Goal: Task Accomplishment & Management: Manage account settings

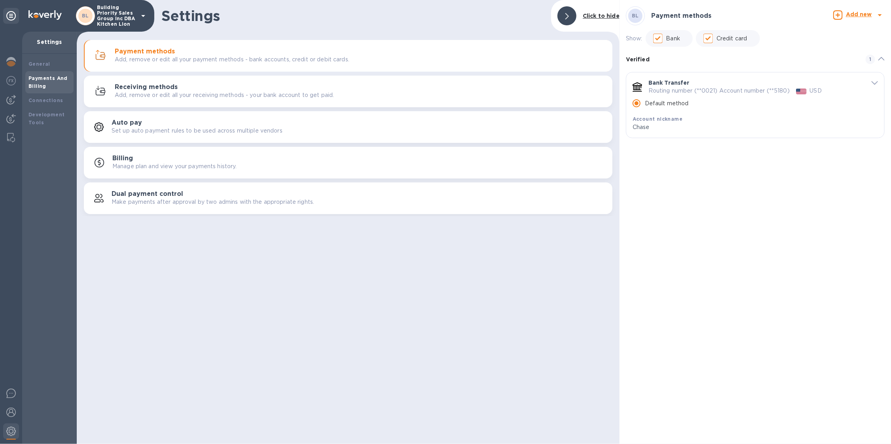
drag, startPoint x: 92, startPoint y: 19, endPoint x: 98, endPoint y: 18, distance: 6.5
click at [98, 18] on div "BL Building Priority Sales Group Inc DBA Kitchen Lion" at bounding box center [112, 16] width 72 height 22
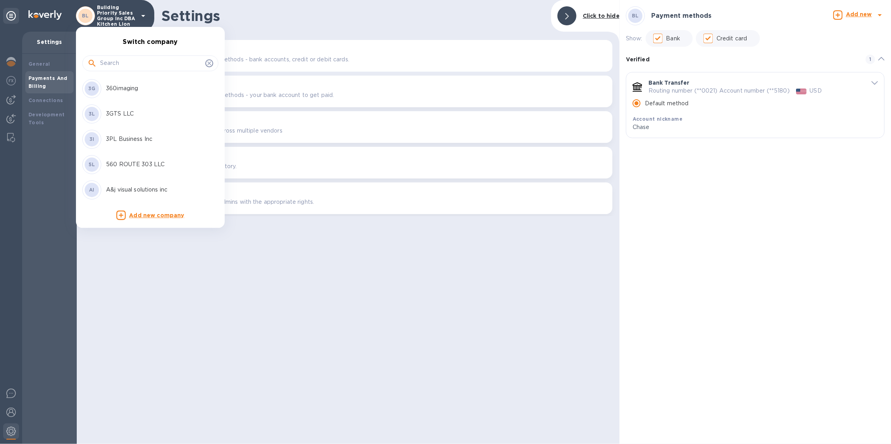
click at [124, 19] on div at bounding box center [445, 222] width 891 height 444
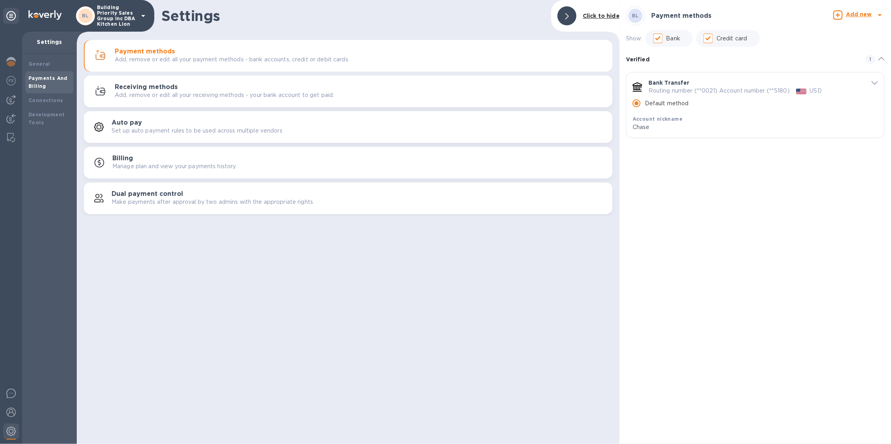
click at [125, 20] on div "Switch company 3G 360imaging 3L 3GTS LLC 3I 3PL Business Inc 5L 560 ROUTE 303 L…" at bounding box center [445, 222] width 891 height 444
click at [127, 12] on p "Building Priority Sales Group Inc DBA Kitchen Lion" at bounding box center [117, 16] width 40 height 22
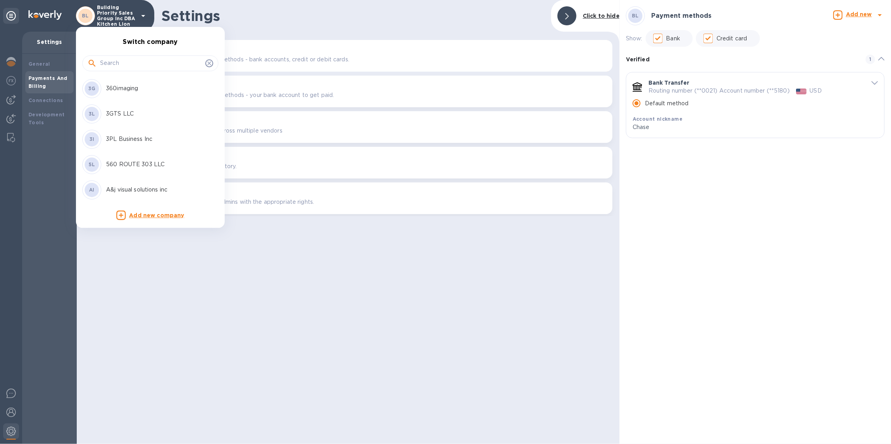
click at [129, 61] on input "text" at bounding box center [151, 63] width 102 height 12
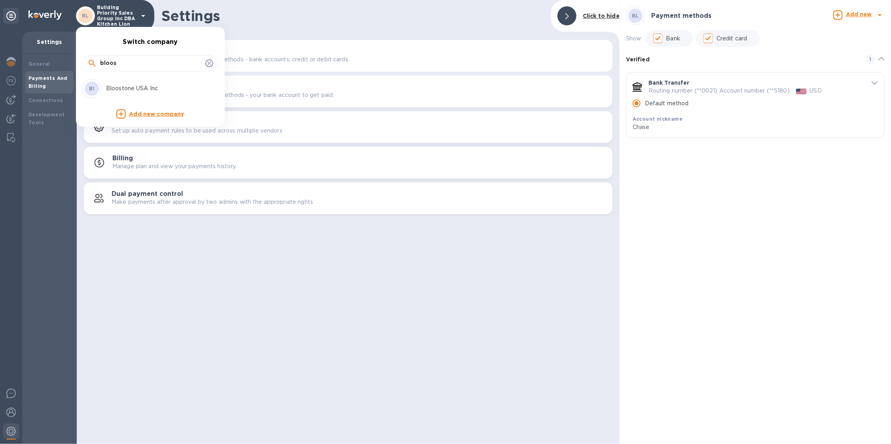
type input "bloos"
click at [132, 82] on div "BI Bloostone USA Inc" at bounding box center [143, 88] width 123 height 19
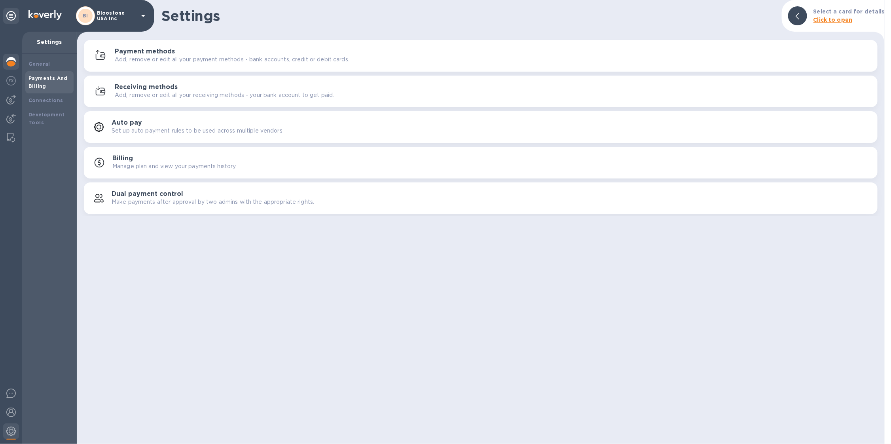
click at [16, 55] on div at bounding box center [11, 62] width 16 height 17
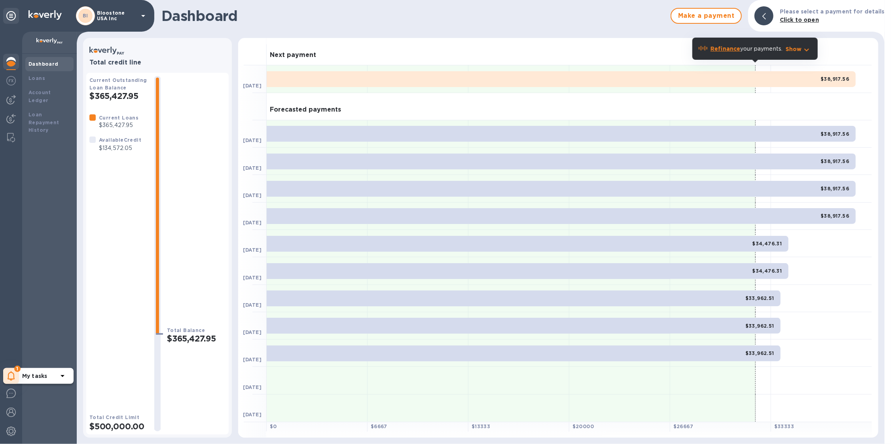
click at [12, 379] on icon at bounding box center [11, 375] width 7 height 9
click at [71, 349] on p "You have pending companies." at bounding box center [62, 351] width 81 height 8
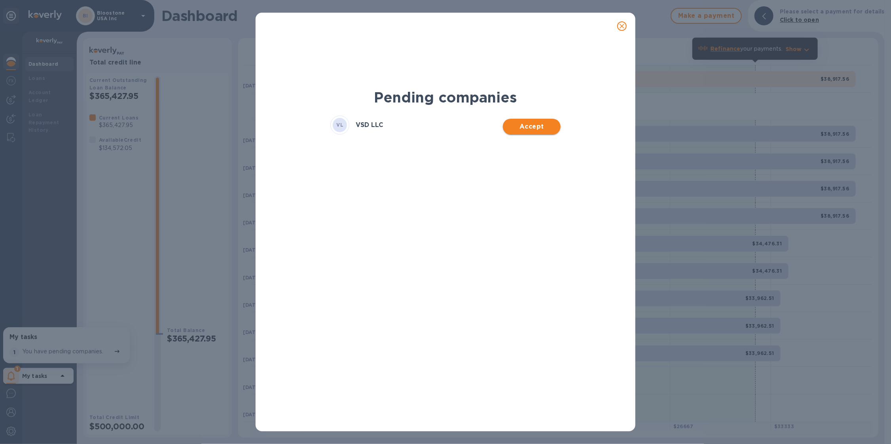
click at [543, 127] on span "Accept" at bounding box center [531, 126] width 45 height 9
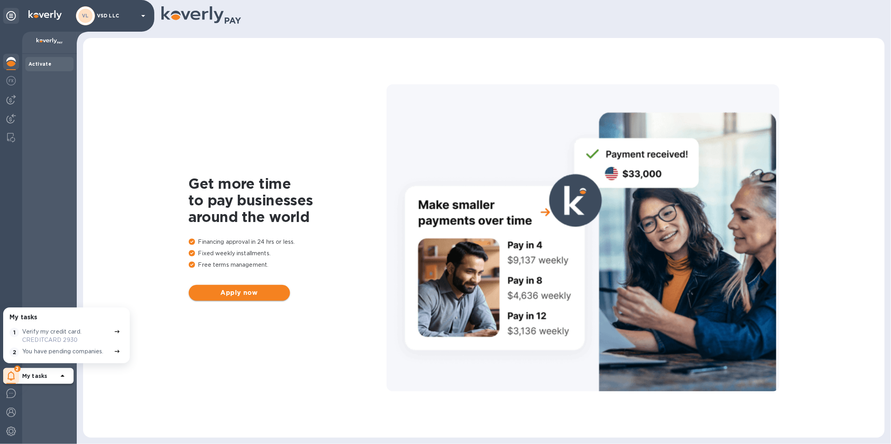
click at [232, 295] on span "Apply now" at bounding box center [239, 292] width 89 height 9
click at [118, 23] on div "VL VSD LLC" at bounding box center [112, 15] width 72 height 19
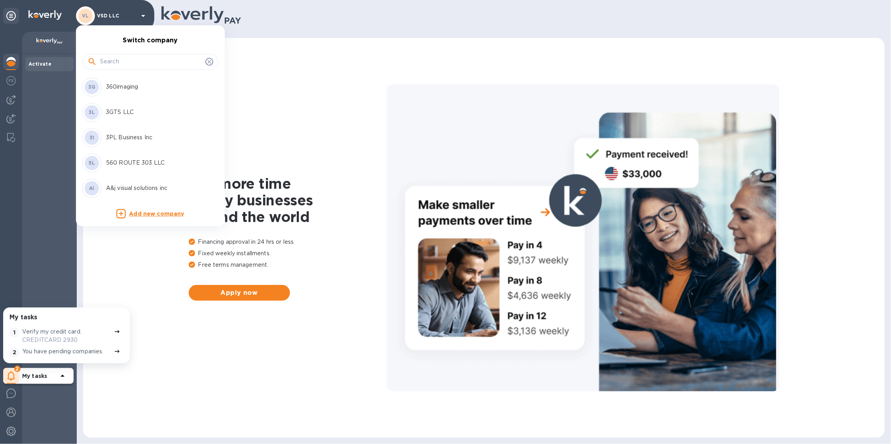
click at [138, 65] on input "text" at bounding box center [151, 62] width 102 height 12
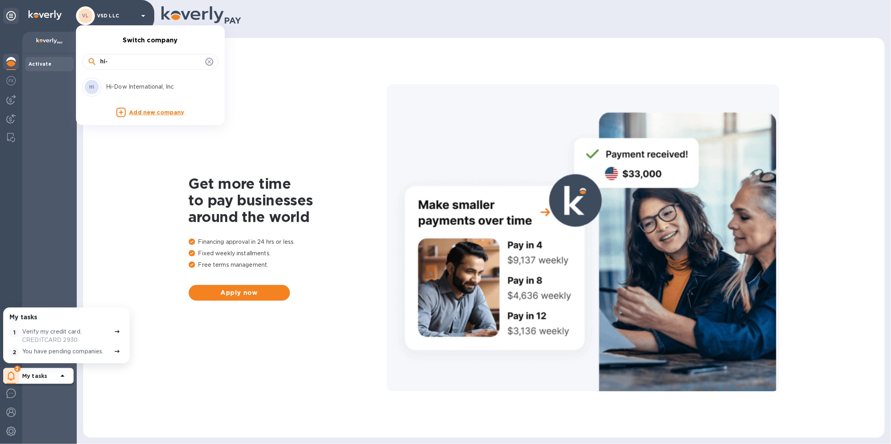
type input "hi-"
click at [159, 89] on p "Hi-Dow International, Inc" at bounding box center [156, 87] width 100 height 8
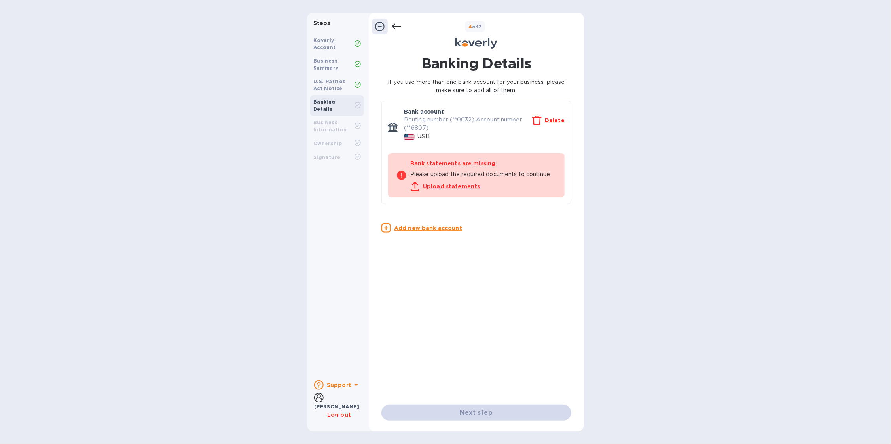
click at [341, 116] on div "Business Information" at bounding box center [337, 126] width 54 height 21
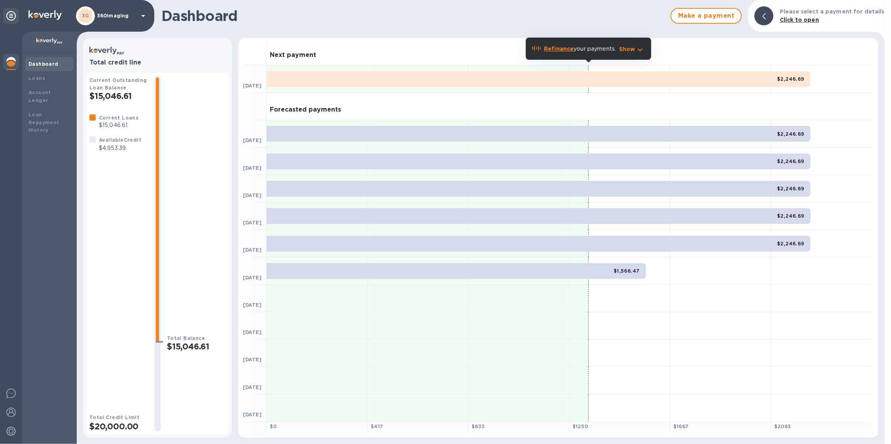
click at [130, 16] on p "360imaging" at bounding box center [117, 16] width 40 height 6
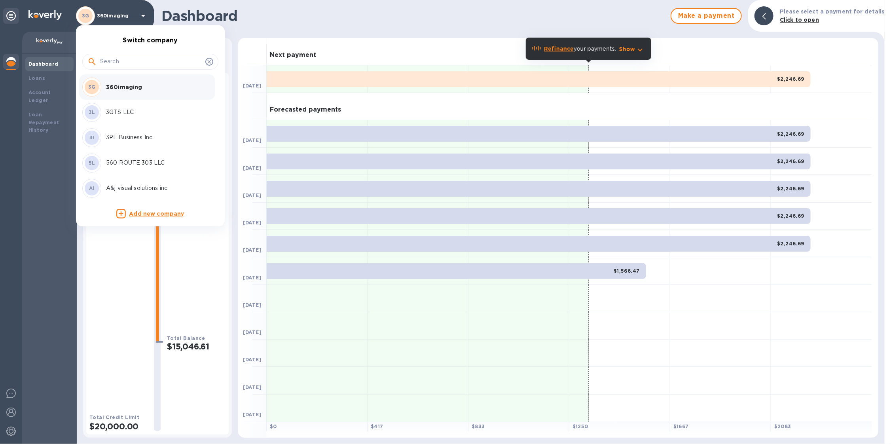
click at [132, 57] on input "text" at bounding box center [151, 62] width 102 height 12
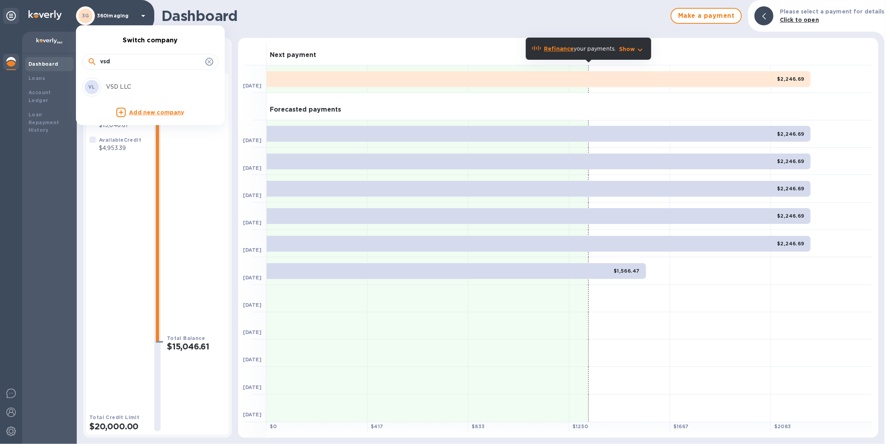
type input "vsd"
click at [174, 89] on p "VSD LLC" at bounding box center [156, 87] width 100 height 8
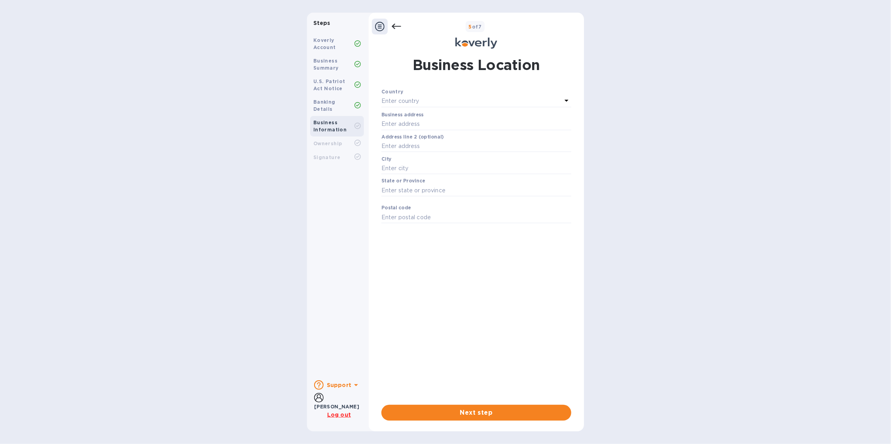
click at [398, 24] on icon at bounding box center [395, 26] width 9 height 9
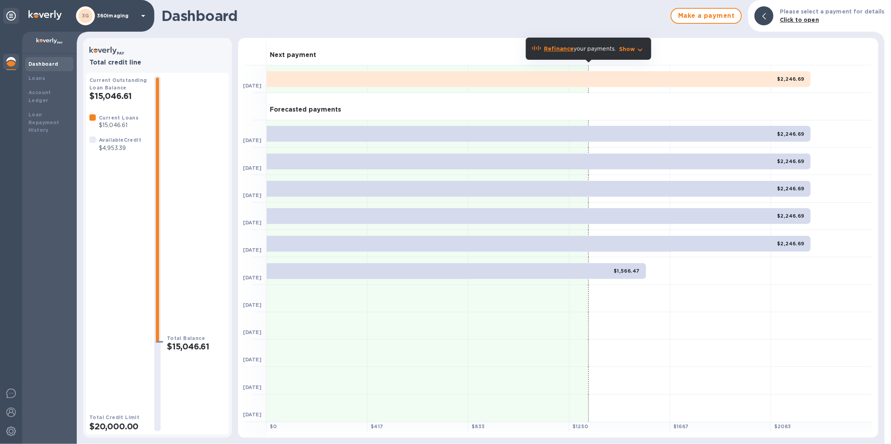
click at [110, 10] on div "3G 360imaging" at bounding box center [112, 15] width 72 height 19
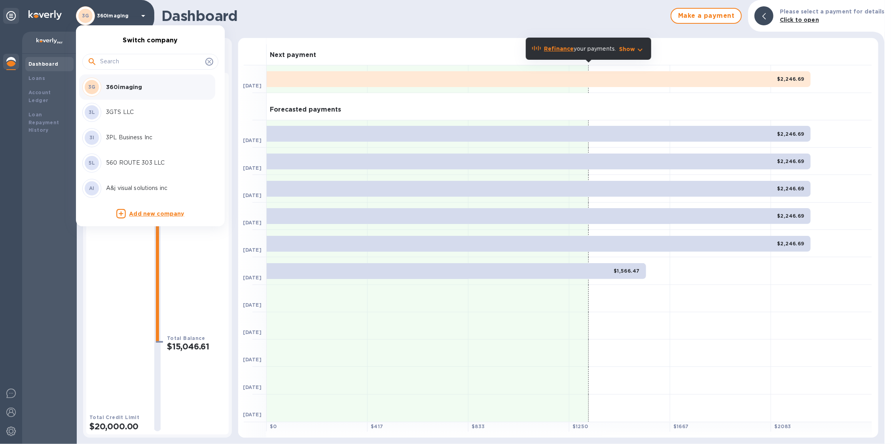
click at [134, 62] on input "text" at bounding box center [151, 62] width 102 height 12
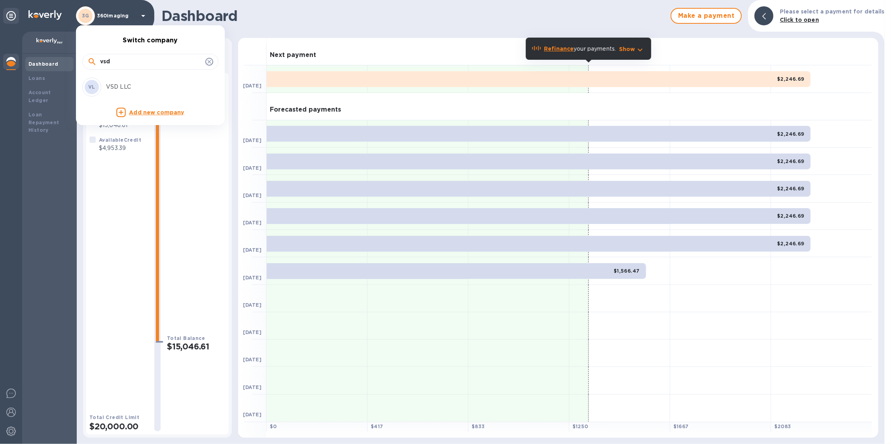
type input "vsd"
click at [141, 79] on div "VL VSD LLC" at bounding box center [143, 87] width 123 height 19
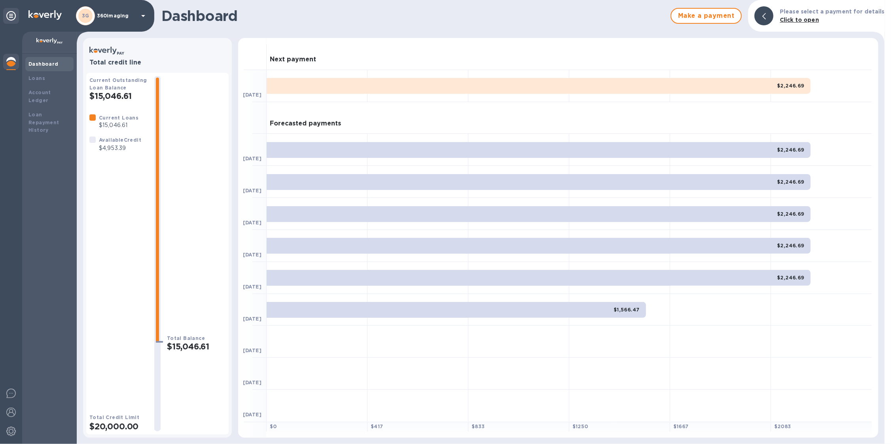
click at [138, 14] on icon at bounding box center [142, 15] width 9 height 9
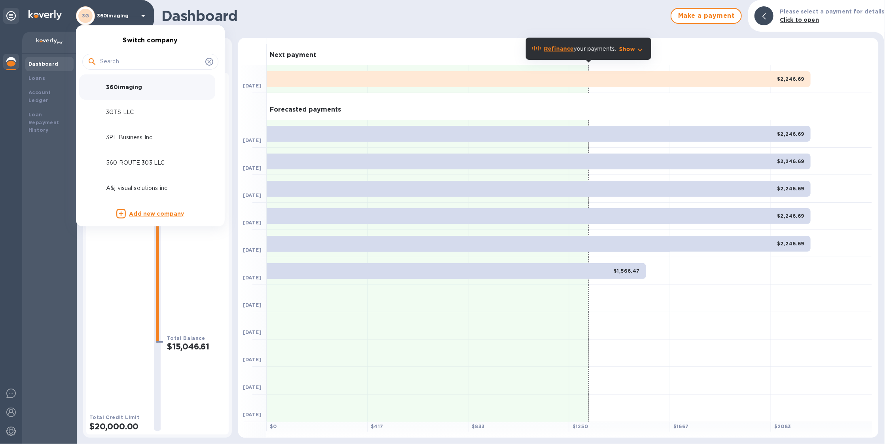
click at [141, 57] on input "text" at bounding box center [151, 62] width 102 height 12
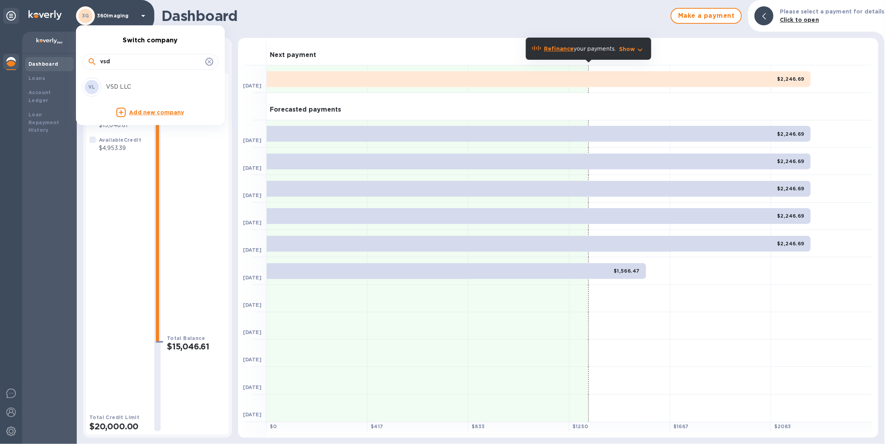
type input "vsd"
click at [146, 89] on p "VSD LLC" at bounding box center [156, 87] width 100 height 8
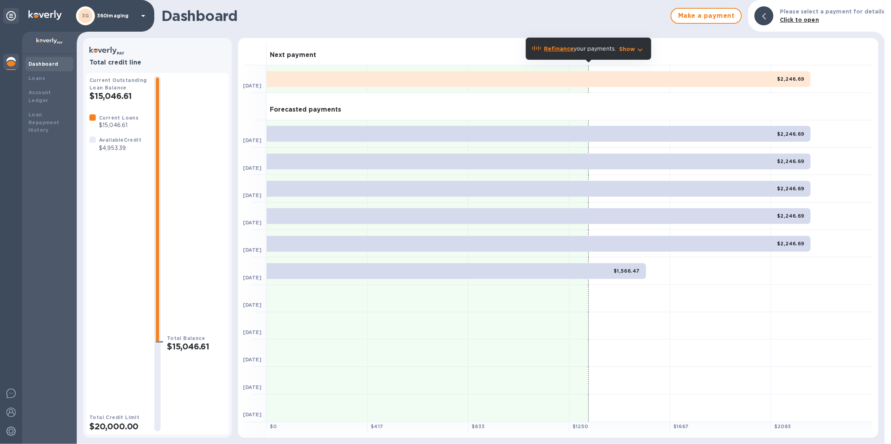
click at [108, 16] on p "360imaging" at bounding box center [117, 16] width 40 height 6
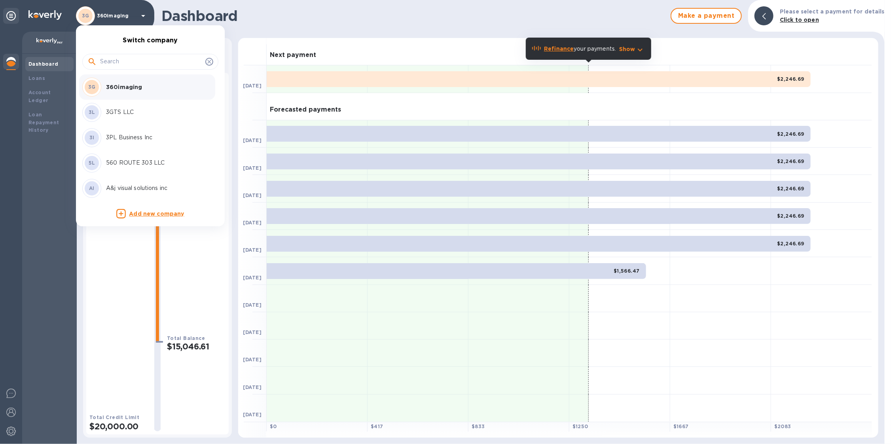
click at [113, 63] on input "text" at bounding box center [151, 62] width 102 height 12
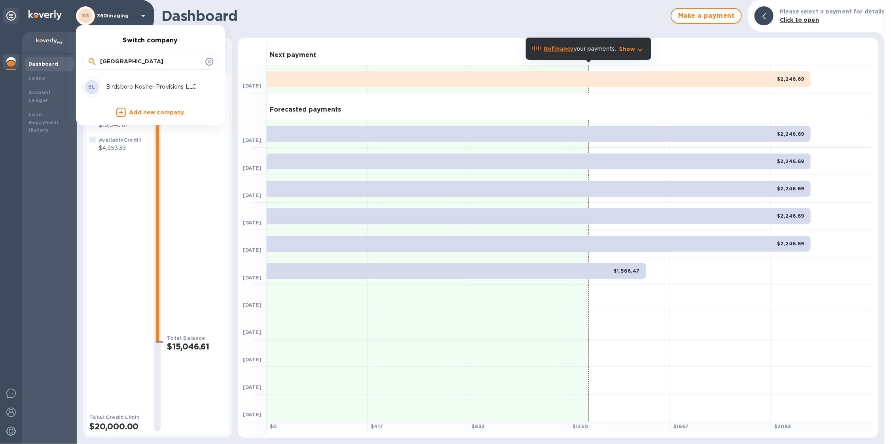
type input "birdsboro"
click at [129, 83] on p "Birdsboro Kosher Provisions LLC" at bounding box center [156, 87] width 100 height 8
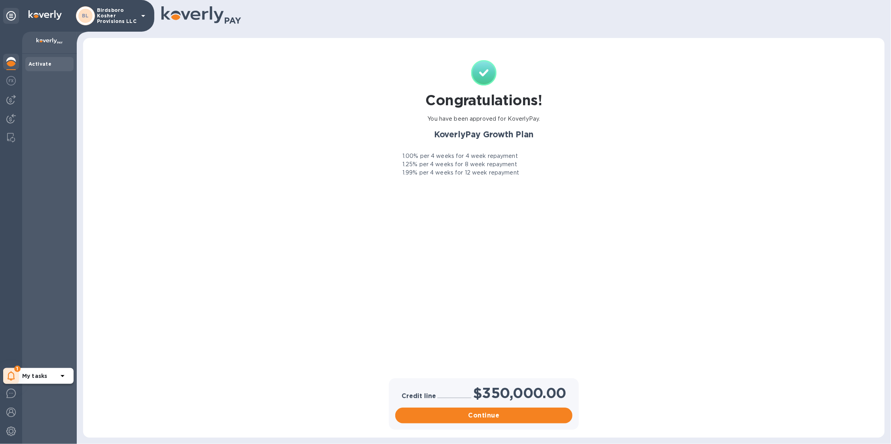
click at [5, 381] on div "1" at bounding box center [11, 376] width 16 height 16
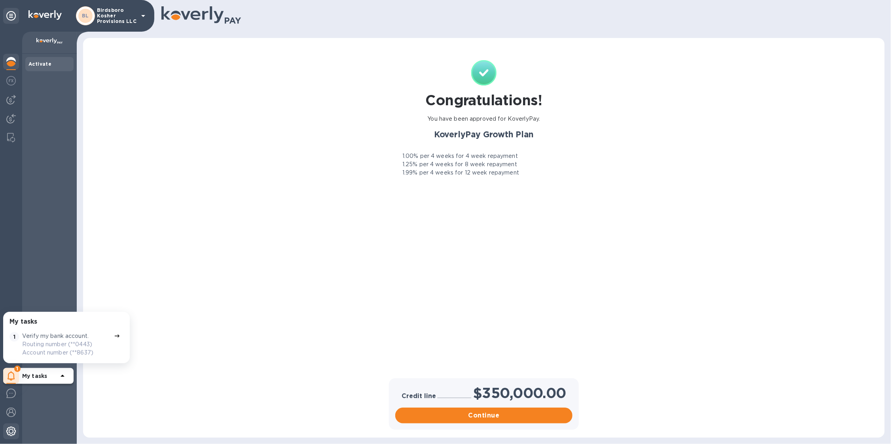
click at [14, 432] on img at bounding box center [10, 430] width 9 height 9
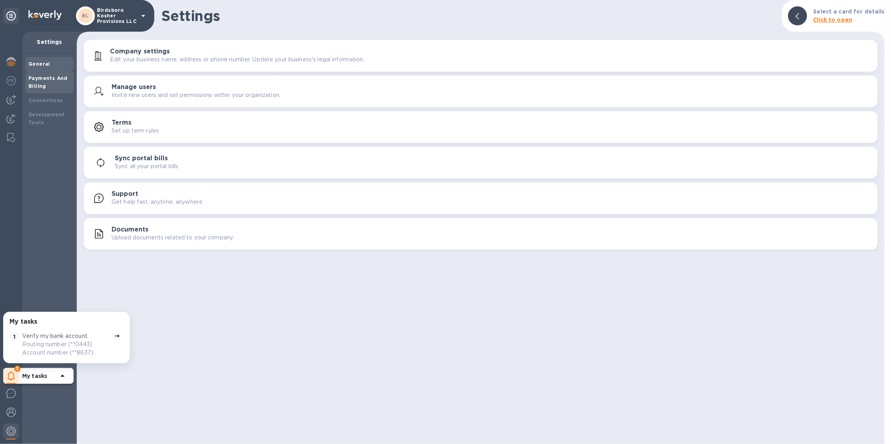
click at [45, 79] on b "Payments And Billing" at bounding box center [47, 82] width 39 height 14
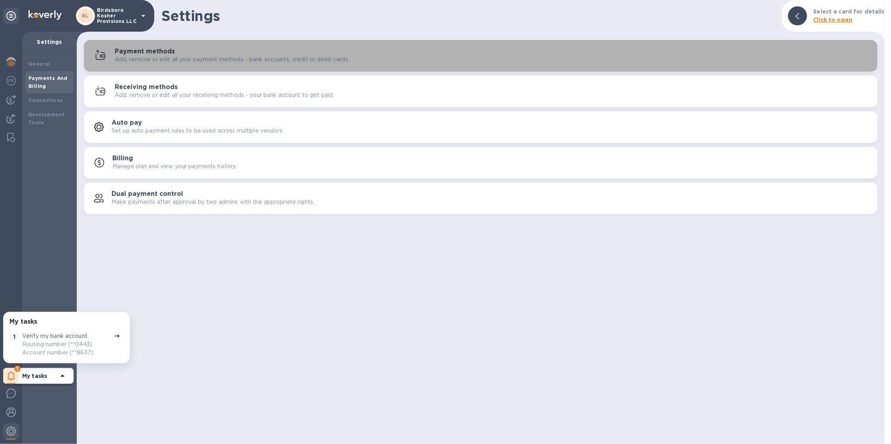
click at [173, 58] on p "Add, remove or edit all your payment methods - bank accounts, credit or debit c…" at bounding box center [232, 59] width 234 height 8
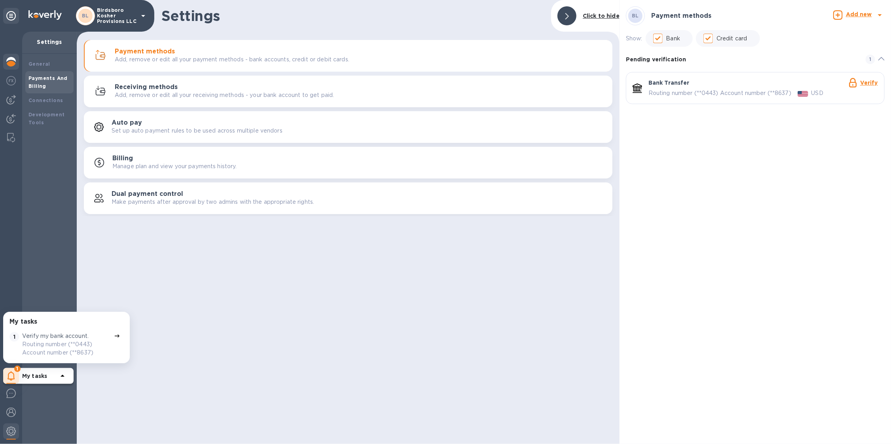
click at [11, 59] on img at bounding box center [10, 61] width 9 height 9
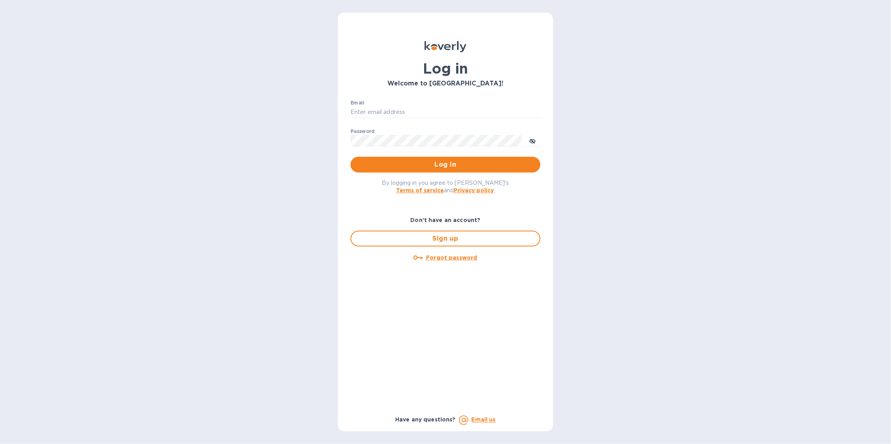
click at [406, 102] on div "Email ​" at bounding box center [445, 114] width 190 height 28
click at [407, 115] on input "Email" at bounding box center [445, 112] width 190 height 12
type input "sballen@koverly.com"
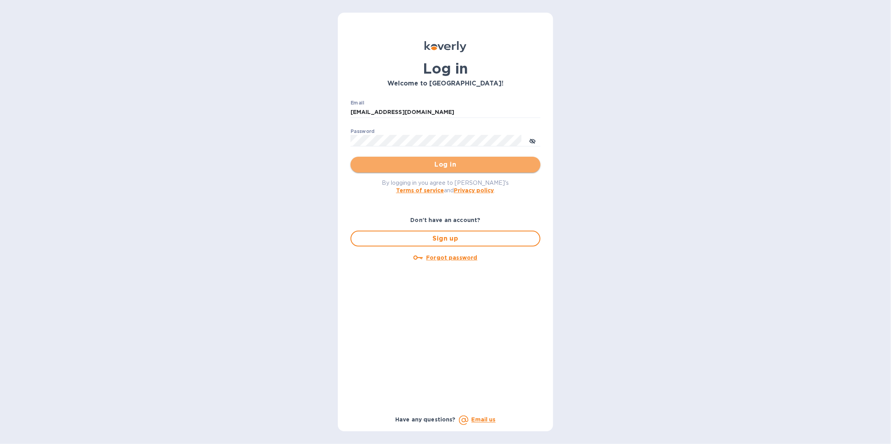
click at [423, 168] on span "Log in" at bounding box center [445, 164] width 177 height 9
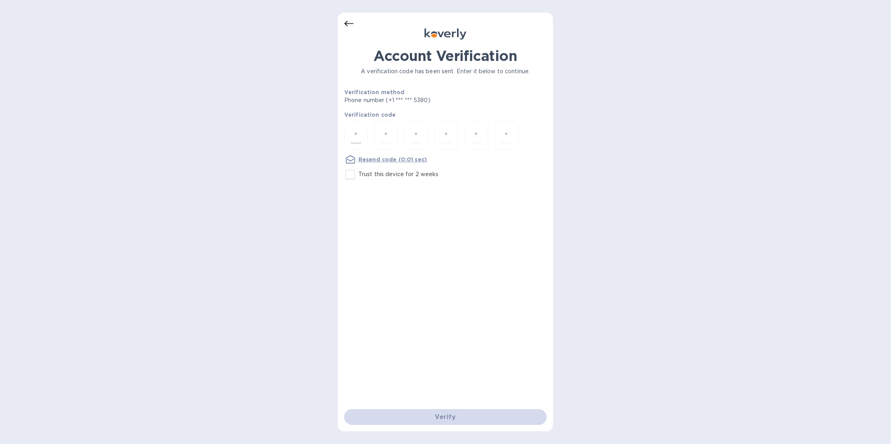
click at [360, 133] on input "number" at bounding box center [356, 136] width 10 height 15
type input "4"
type input "0"
type input "2"
type input "0"
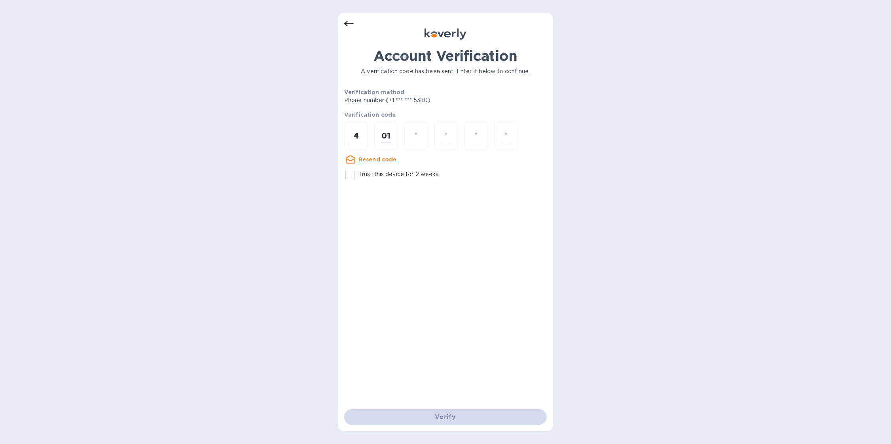
type input "1"
type input "0"
type input "1"
type input "4"
type input "0"
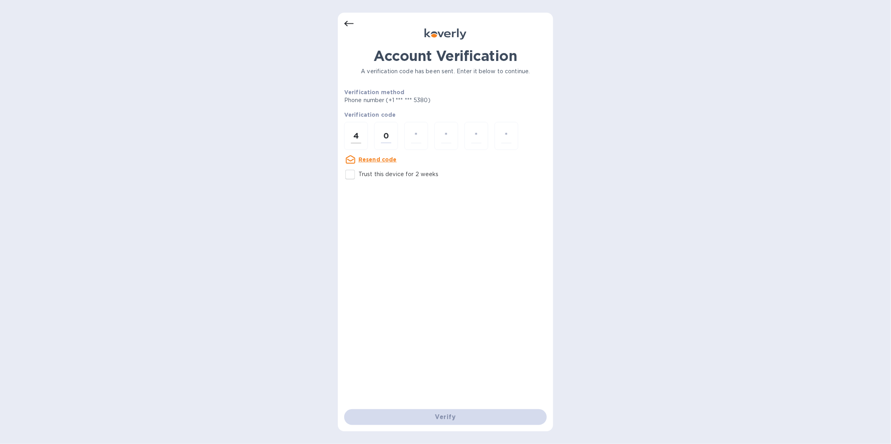
type input "1"
type input "0"
type input "2"
type input "5"
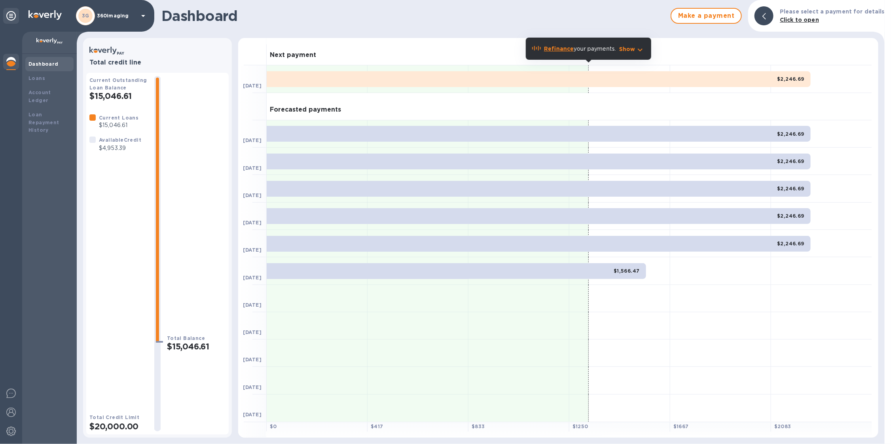
click at [117, 18] on p "360imaging" at bounding box center [117, 16] width 40 height 6
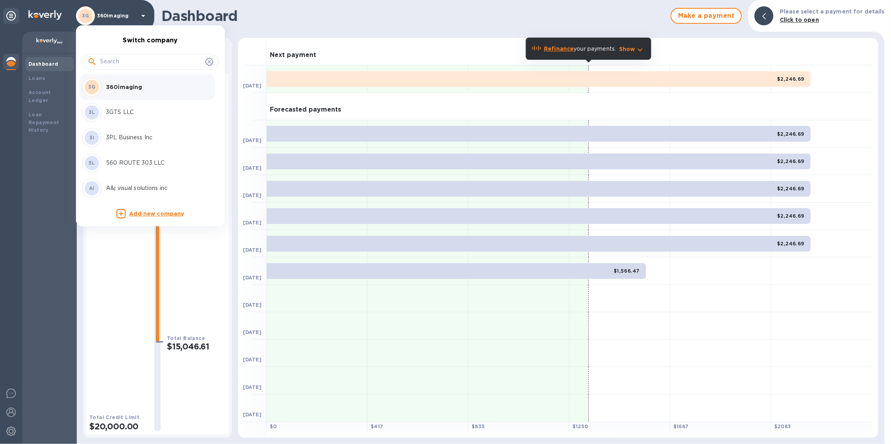
click at [136, 59] on input "text" at bounding box center [151, 62] width 102 height 12
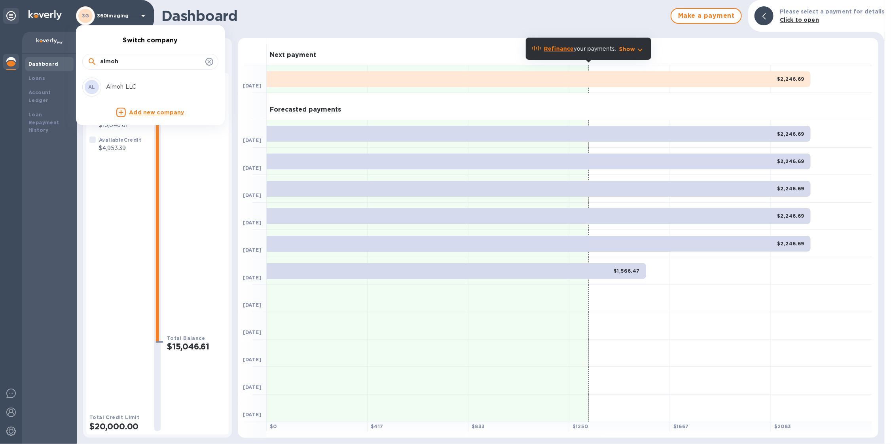
type input "aimoh"
click at [136, 85] on p "Aimoh LLC" at bounding box center [156, 87] width 100 height 8
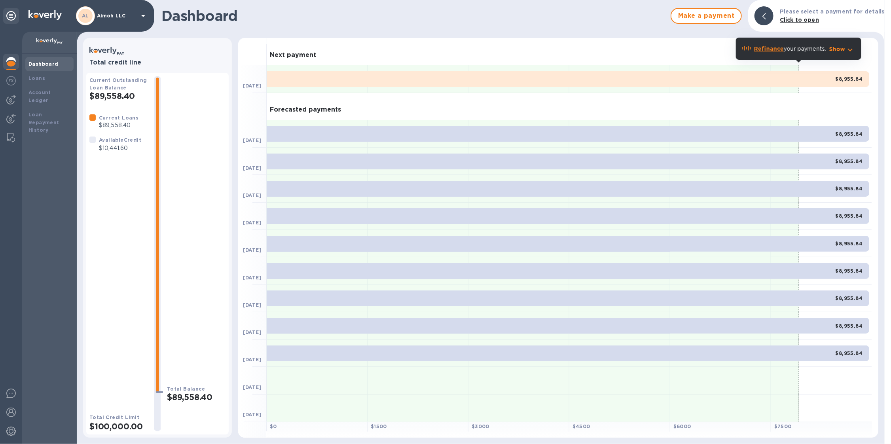
click at [121, 19] on div "AL Aimoh LLC" at bounding box center [112, 15] width 72 height 19
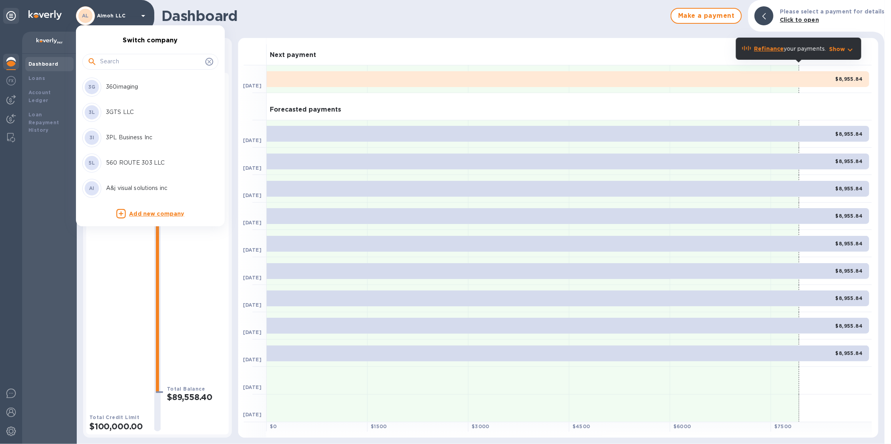
click at [114, 63] on input "text" at bounding box center [151, 62] width 102 height 12
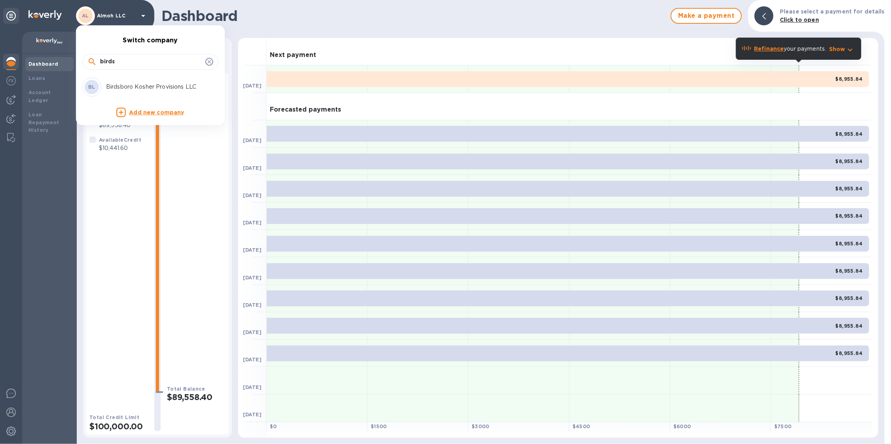
type input "birds"
click at [120, 81] on div "BL Birdsboro Kosher Provisions LLC" at bounding box center [143, 87] width 123 height 19
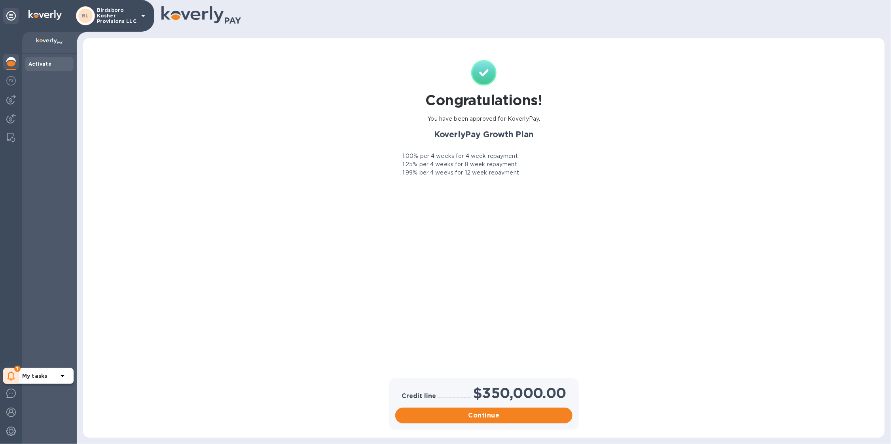
click at [13, 370] on div "1" at bounding box center [11, 376] width 16 height 16
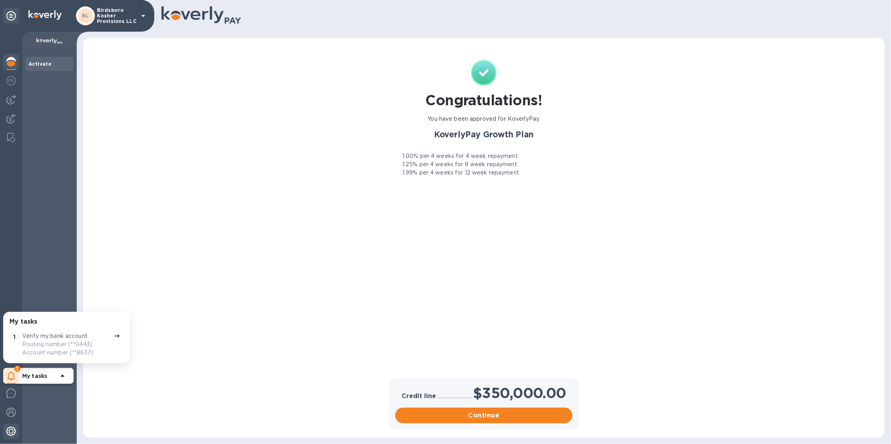
click at [13, 433] on img at bounding box center [10, 430] width 9 height 9
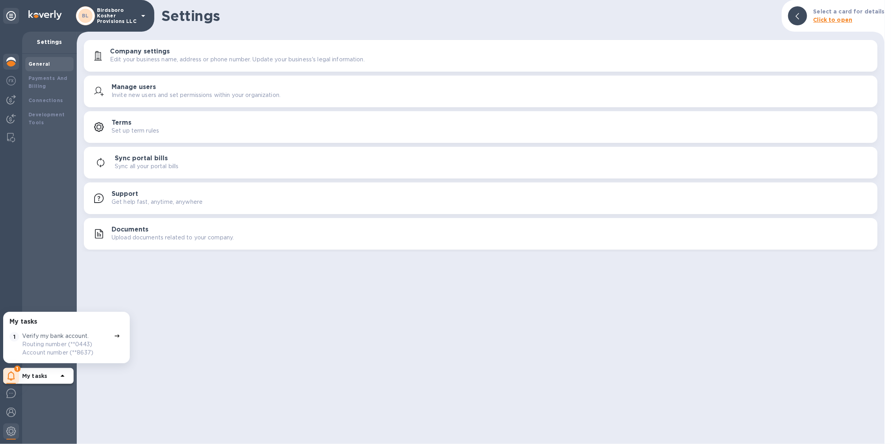
click at [13, 64] on img at bounding box center [10, 61] width 9 height 9
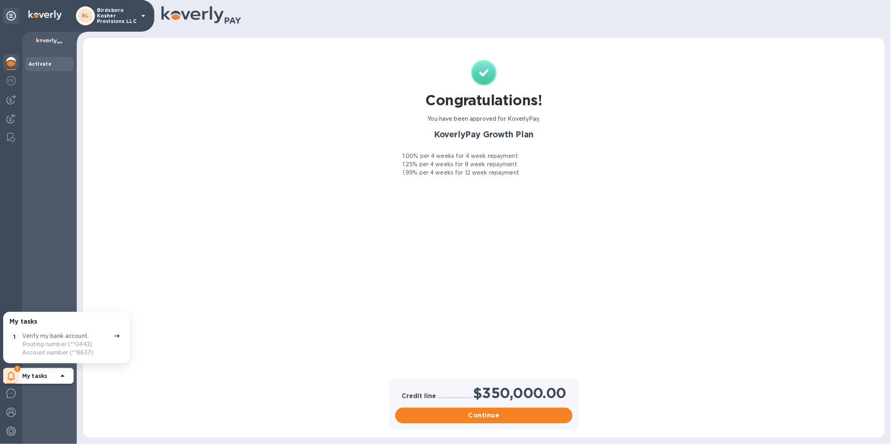
click at [74, 346] on p "Routing number (**0443) Account number (**8637)" at bounding box center [66, 348] width 89 height 17
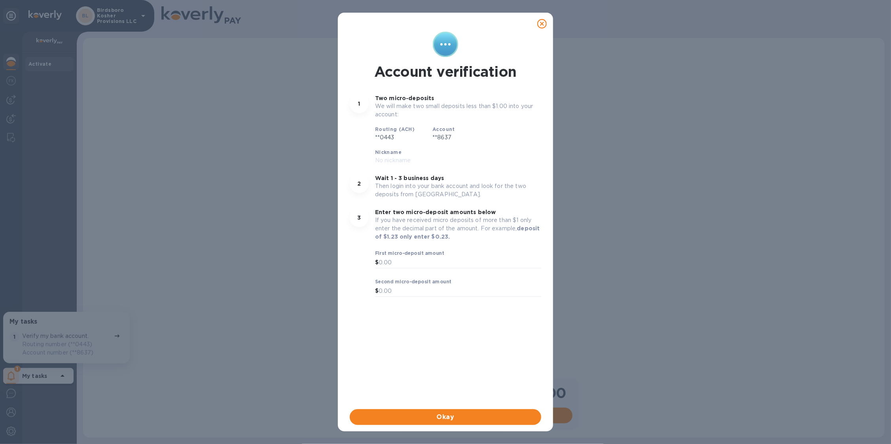
click at [543, 23] on icon at bounding box center [541, 23] width 9 height 9
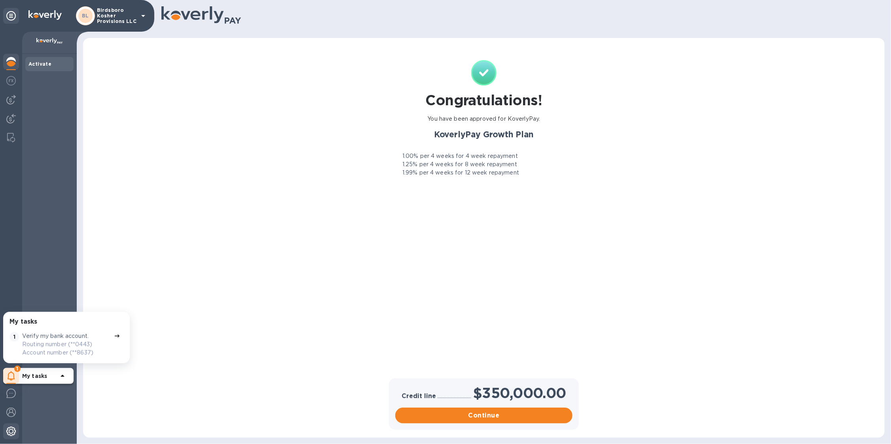
click at [10, 429] on img at bounding box center [10, 430] width 9 height 9
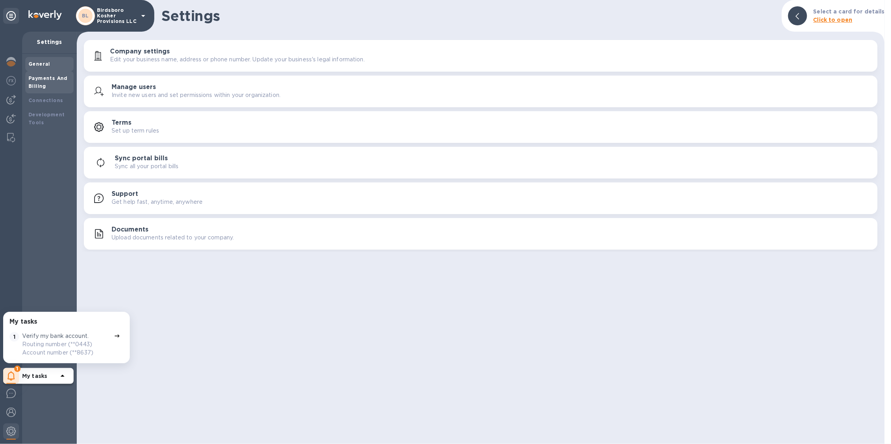
click at [61, 85] on div "Payments And Billing" at bounding box center [49, 82] width 42 height 16
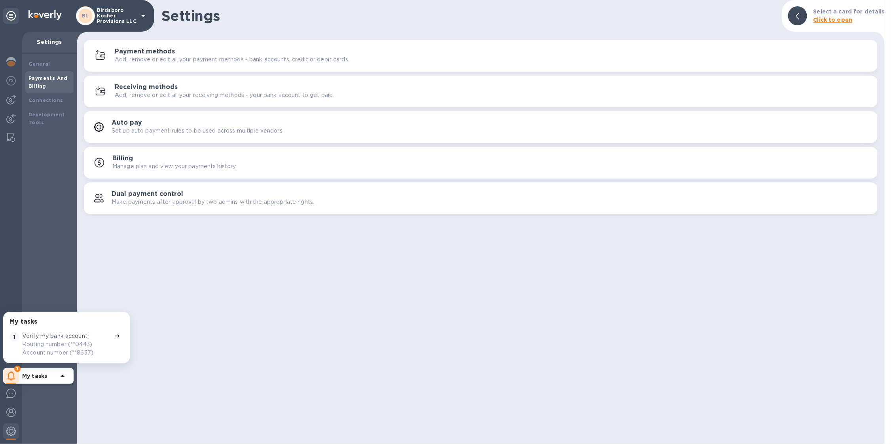
click at [206, 59] on p "Add, remove or edit all your payment methods - bank accounts, credit or debit c…" at bounding box center [232, 59] width 234 height 8
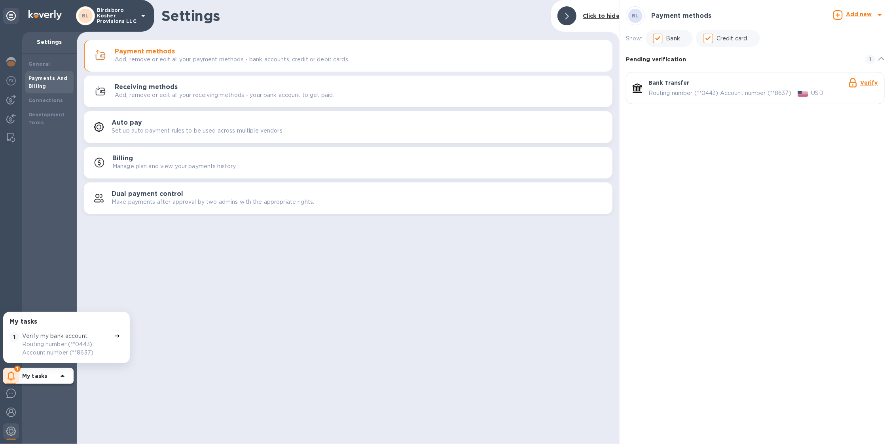
click at [80, 349] on p "Routing number (**0443) Account number (**8637)" at bounding box center [66, 348] width 89 height 17
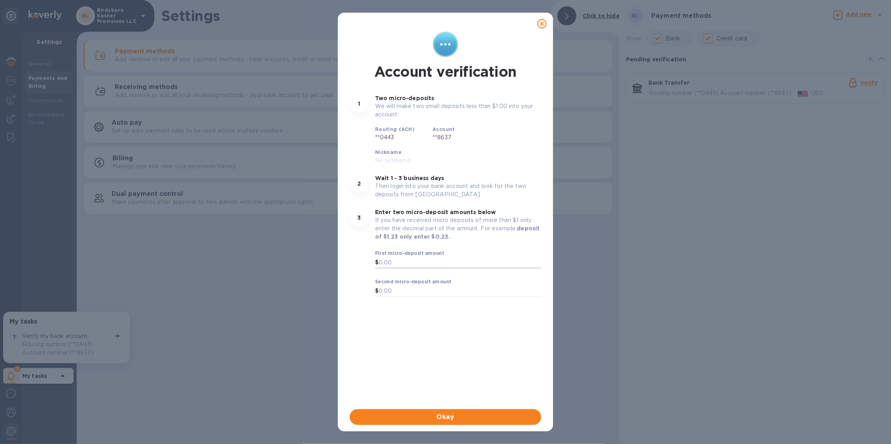
drag, startPoint x: 384, startPoint y: 248, endPoint x: 390, endPoint y: 244, distance: 6.7
click at [386, 269] on p "​" at bounding box center [458, 273] width 166 height 9
click at [391, 257] on input "text" at bounding box center [459, 263] width 163 height 12
type input "0.56"
click at [403, 285] on input "text" at bounding box center [459, 291] width 163 height 12
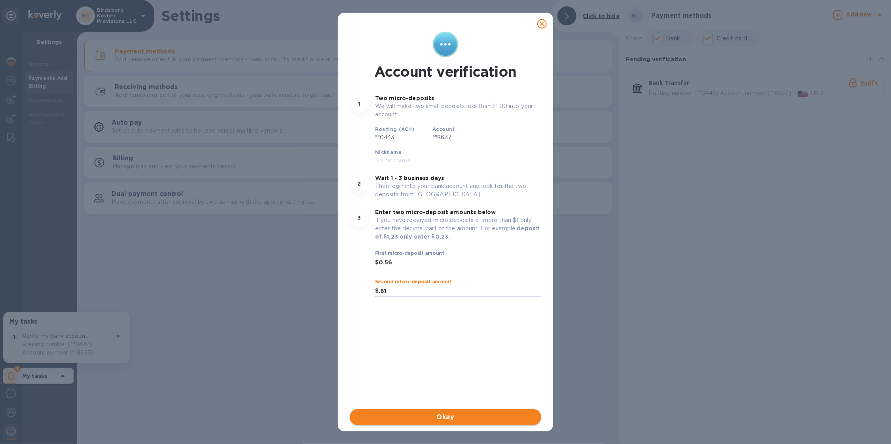
type input "0.81"
click at [469, 419] on span "Okay" at bounding box center [445, 416] width 179 height 9
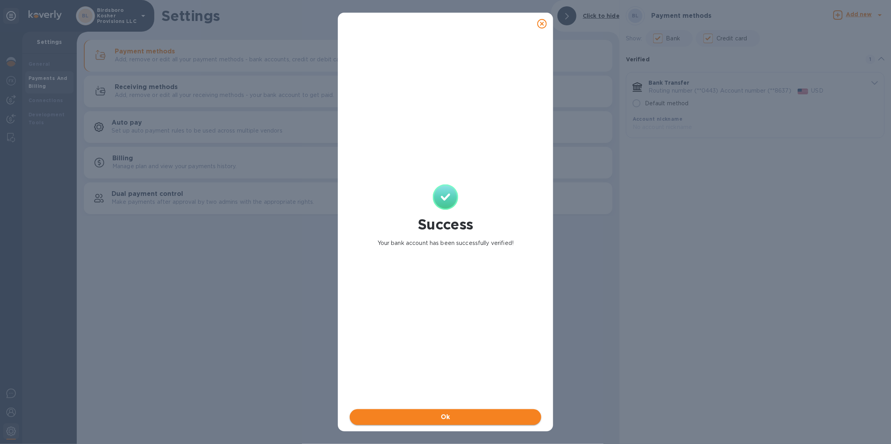
click at [464, 417] on span "Ok" at bounding box center [445, 416] width 179 height 9
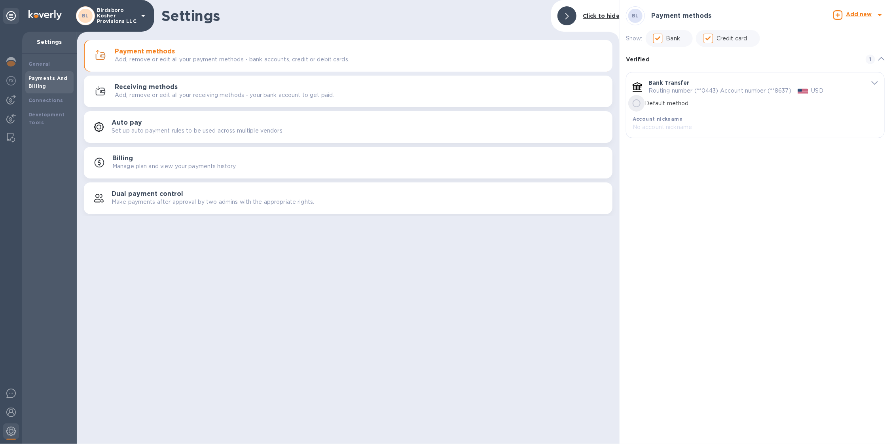
click at [639, 101] on input "Default method" at bounding box center [636, 103] width 17 height 17
radio input "true"
click at [877, 82] on icon "default-method" at bounding box center [874, 83] width 6 height 4
click at [13, 65] on img at bounding box center [10, 61] width 9 height 9
